Goal: Task Accomplishment & Management: Manage account settings

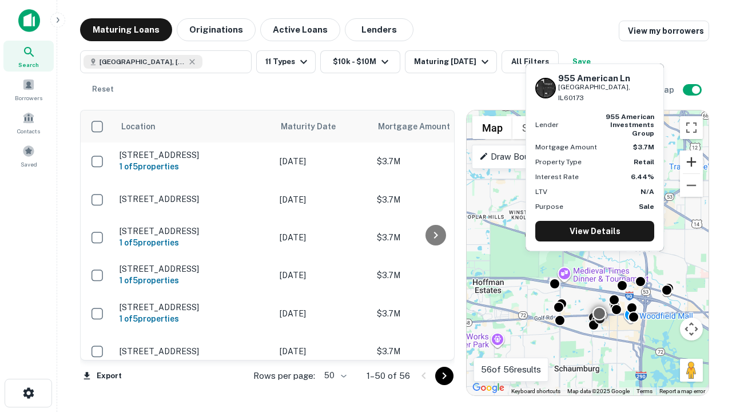
click at [691, 162] on button "Zoom in" at bounding box center [691, 161] width 23 height 23
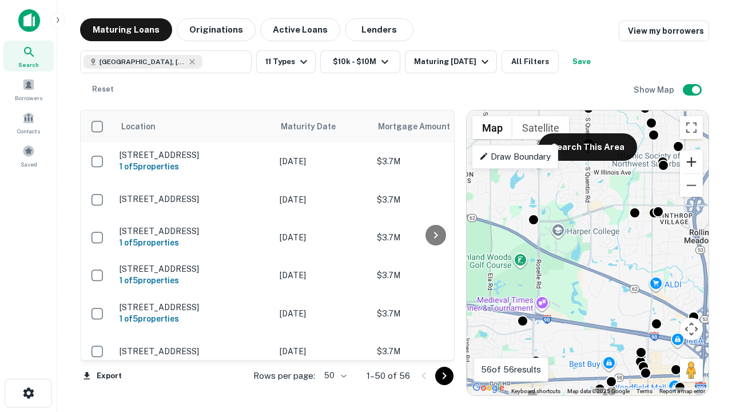
click at [691, 162] on button "Zoom in" at bounding box center [691, 161] width 23 height 23
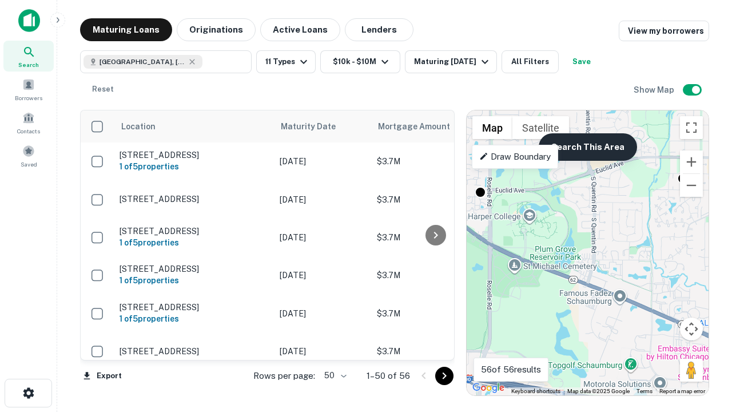
click at [587, 147] on button "Search This Area" at bounding box center [588, 146] width 98 height 27
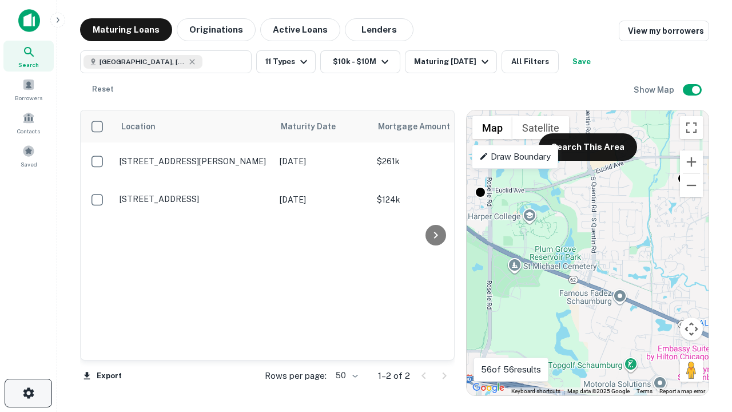
click at [28, 393] on icon "button" at bounding box center [29, 393] width 14 height 14
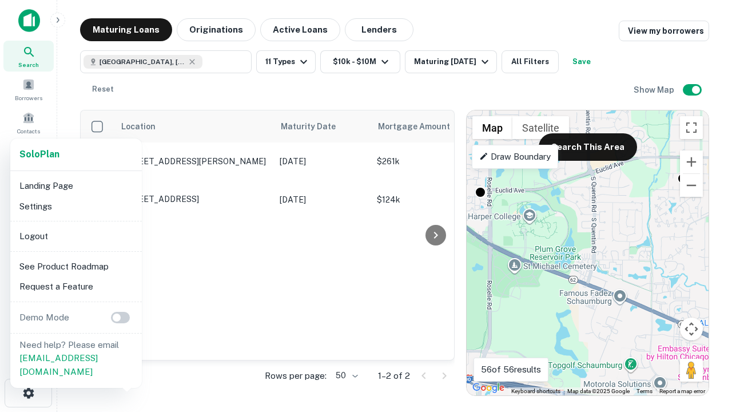
click at [75, 236] on li "Logout" at bounding box center [76, 236] width 122 height 21
